Goal: Ask a question: Seek information or help from site administrators or community

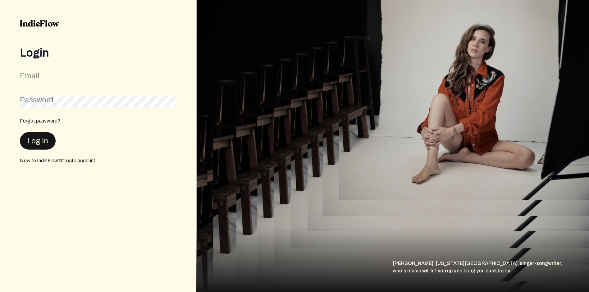
type input "[EMAIL_ADDRESS][DOMAIN_NAME]"
click at [39, 141] on button "Log in" at bounding box center [38, 140] width 36 height 17
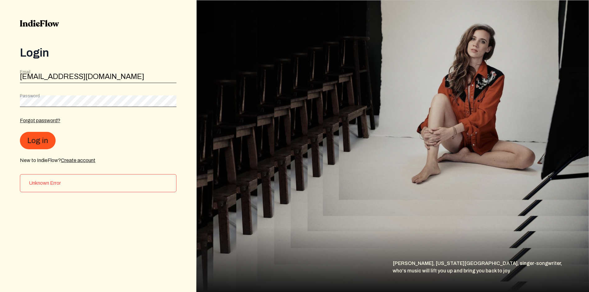
click at [40, 141] on button "Log in" at bounding box center [38, 140] width 36 height 17
click at [45, 187] on div "Unknown Error" at bounding box center [98, 183] width 157 height 18
click at [44, 183] on h3 "Unknown Error" at bounding box center [100, 182] width 142 height 7
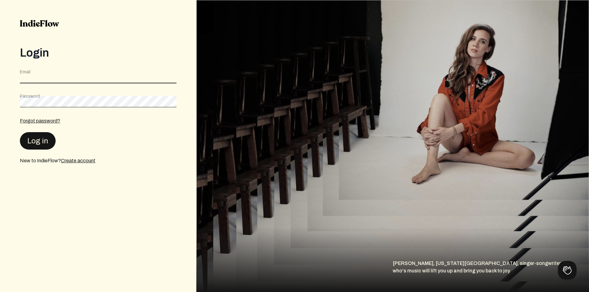
type input "[EMAIL_ADDRESS][DOMAIN_NAME]"
click at [42, 142] on button "Log in" at bounding box center [38, 140] width 36 height 17
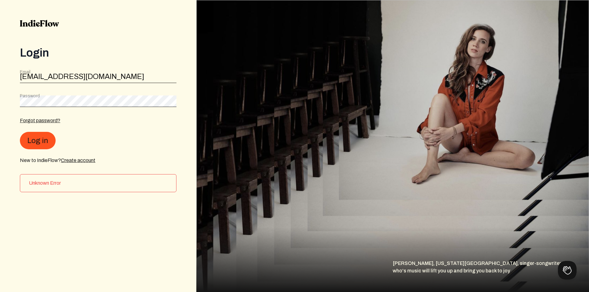
click at [40, 183] on h3 "Unknown Error" at bounding box center [100, 182] width 142 height 7
click at [81, 161] on link "Create account" at bounding box center [78, 160] width 35 height 5
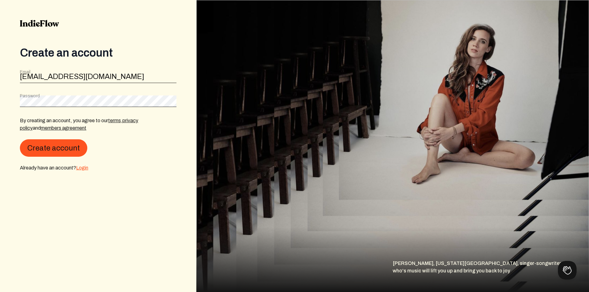
click at [82, 169] on link "Login" at bounding box center [82, 167] width 12 height 5
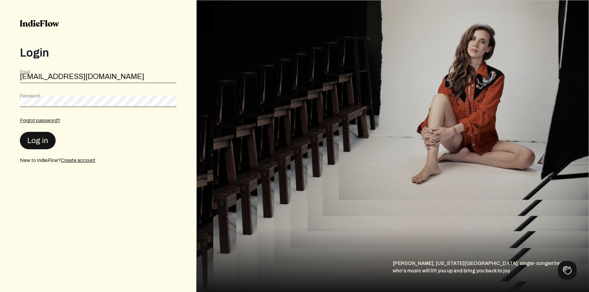
click at [45, 146] on button "Log in" at bounding box center [38, 140] width 36 height 17
click at [73, 161] on link "Create account" at bounding box center [78, 160] width 35 height 5
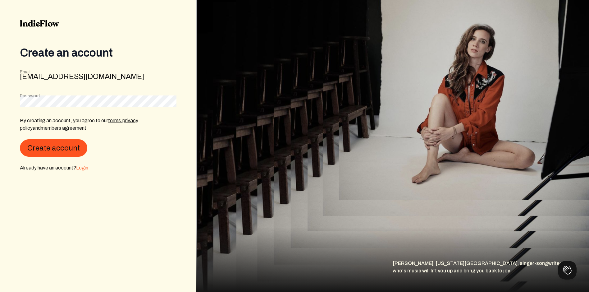
click at [82, 168] on link "Login" at bounding box center [82, 167] width 12 height 5
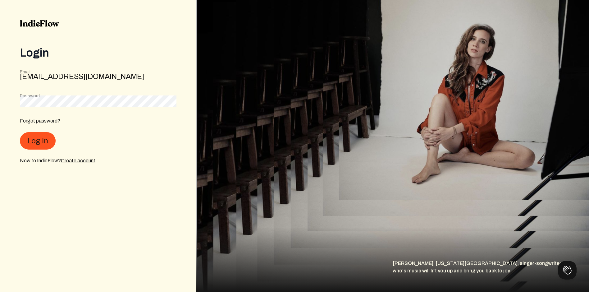
click at [180, 146] on div "Login Email TheLegend57577@Gmail.com Password Forgot password? Log in New to In…" at bounding box center [98, 146] width 196 height 292
click at [43, 122] on link "Forgot password?" at bounding box center [40, 120] width 40 height 5
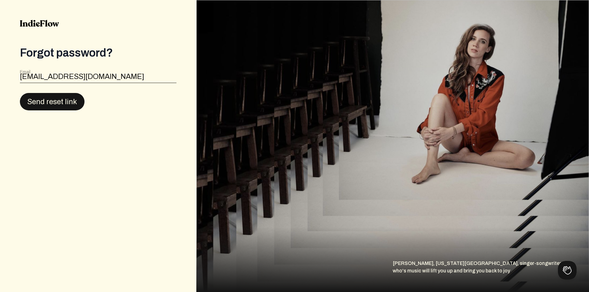
click at [52, 104] on button "Send reset link" at bounding box center [52, 101] width 65 height 17
click at [55, 130] on h3 "Unknown Error" at bounding box center [100, 129] width 142 height 7
click at [69, 97] on button "Send reset link" at bounding box center [52, 101] width 65 height 17
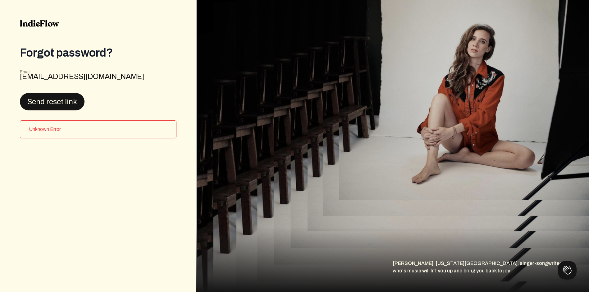
click at [69, 97] on button "Send reset link" at bounding box center [52, 101] width 65 height 17
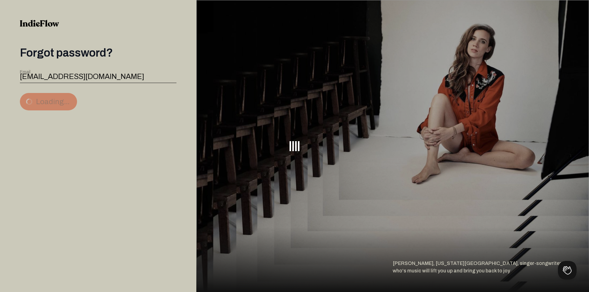
click at [69, 97] on button "Loading..." at bounding box center [48, 101] width 57 height 17
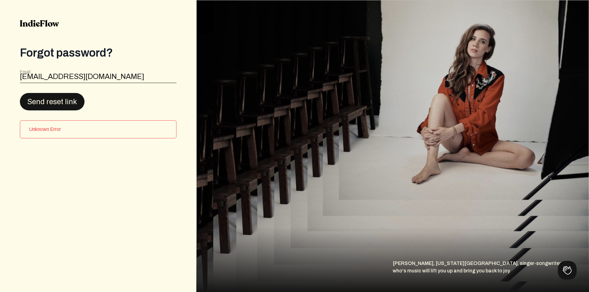
click at [69, 97] on button "Send reset link" at bounding box center [52, 101] width 65 height 17
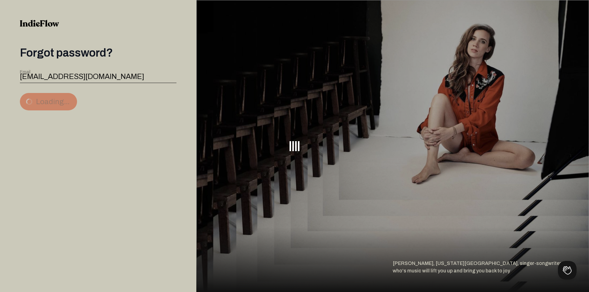
click at [69, 97] on div at bounding box center [294, 146] width 589 height 292
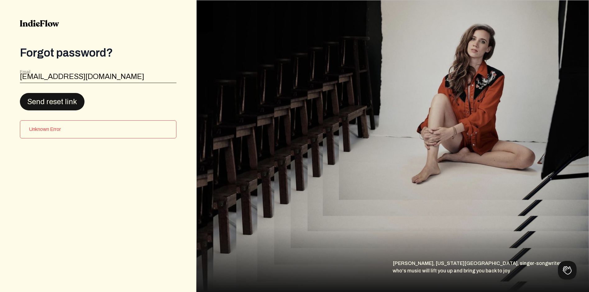
click at [69, 97] on button "Send reset link" at bounding box center [52, 101] width 65 height 17
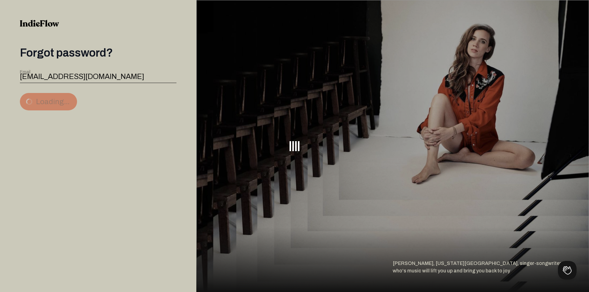
click at [69, 97] on div at bounding box center [294, 146] width 589 height 292
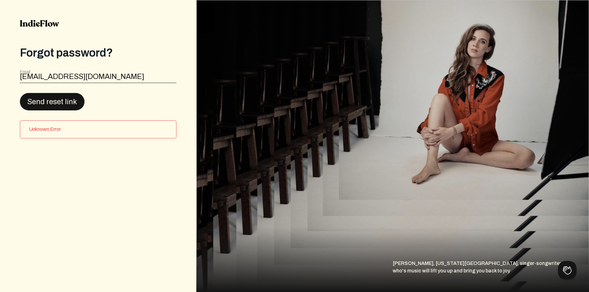
click at [69, 97] on button "Send reset link" at bounding box center [52, 101] width 65 height 17
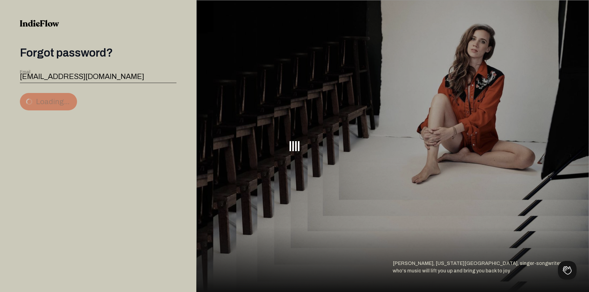
click at [69, 97] on button "Loading..." at bounding box center [48, 101] width 57 height 17
click at [69, 97] on div at bounding box center [294, 146] width 589 height 292
click at [69, 97] on button "Loading..." at bounding box center [48, 101] width 57 height 17
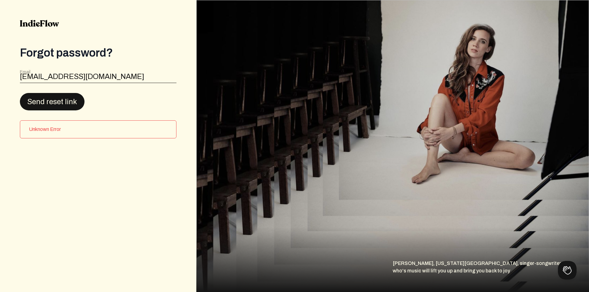
click at [69, 97] on button "Send reset link" at bounding box center [52, 101] width 65 height 17
click at [566, 269] on button at bounding box center [566, 269] width 19 height 19
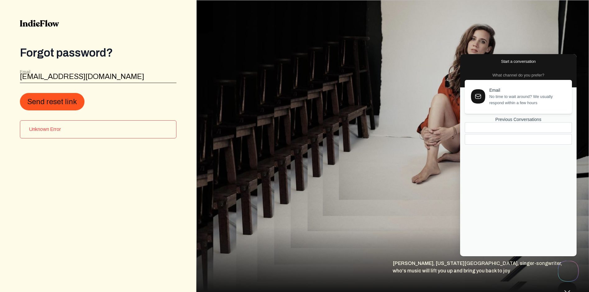
click at [481, 99] on icon at bounding box center [478, 96] width 7 height 7
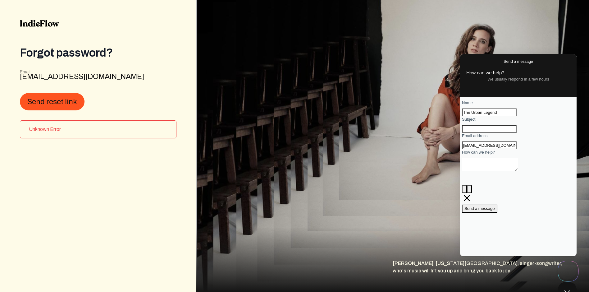
click at [483, 133] on input "Subject" at bounding box center [489, 129] width 55 height 8
type input "C"
type input "LOGIN"
click at [485, 173] on div "Contact form" at bounding box center [518, 173] width 113 height 0
click at [479, 171] on textarea "How can we help?" at bounding box center [490, 164] width 56 height 13
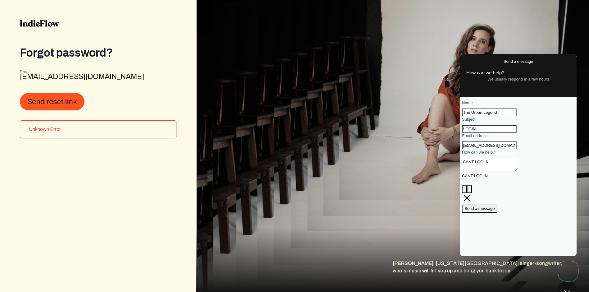
type textarea "CANT LOG IN"
click at [495, 211] on span "Send a message" at bounding box center [480, 208] width 30 height 5
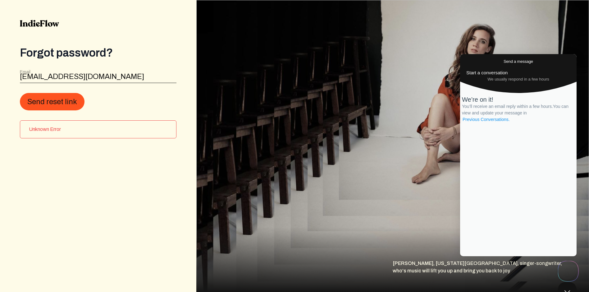
click at [511, 123] on link "Previous Conversations ." at bounding box center [486, 119] width 49 height 7
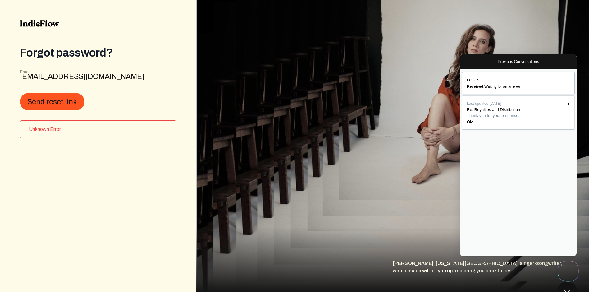
click at [480, 80] on span "LOGIN" at bounding box center [473, 80] width 12 height 5
click at [466, 257] on button "Close" at bounding box center [463, 261] width 5 height 8
click at [566, 292] on button "Close Beacon popover" at bounding box center [566, 292] width 19 height 19
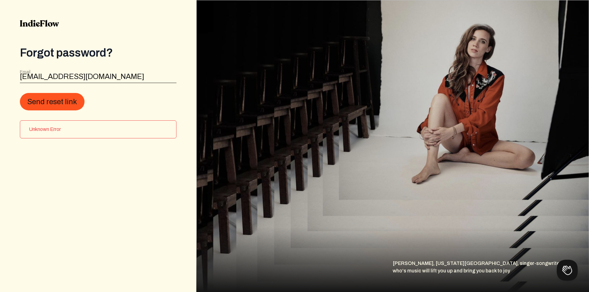
click at [565, 270] on button "Open Beacon popover" at bounding box center [566, 269] width 19 height 19
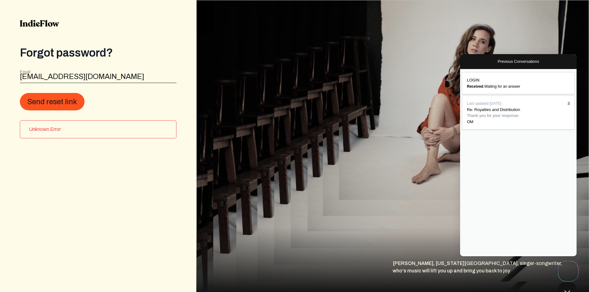
click at [102, 128] on h3 "Unknown Error" at bounding box center [100, 129] width 142 height 7
click at [61, 103] on button "Send reset link" at bounding box center [52, 101] width 65 height 17
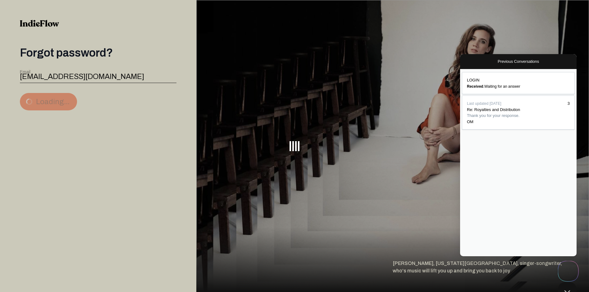
click at [61, 103] on div at bounding box center [294, 146] width 589 height 292
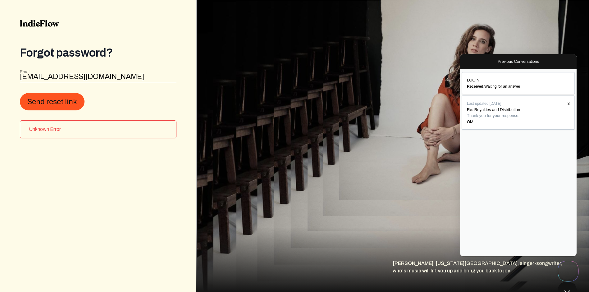
click at [60, 103] on button "Send reset link" at bounding box center [52, 101] width 65 height 17
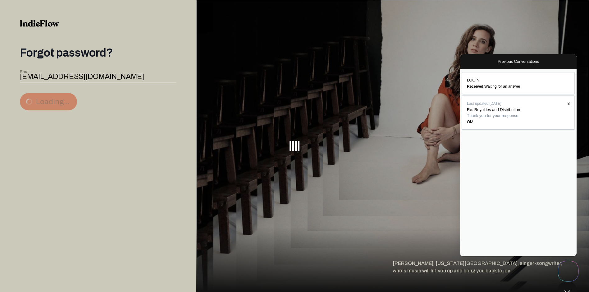
click at [60, 103] on div at bounding box center [294, 146] width 589 height 292
